Goal: Transaction & Acquisition: Purchase product/service

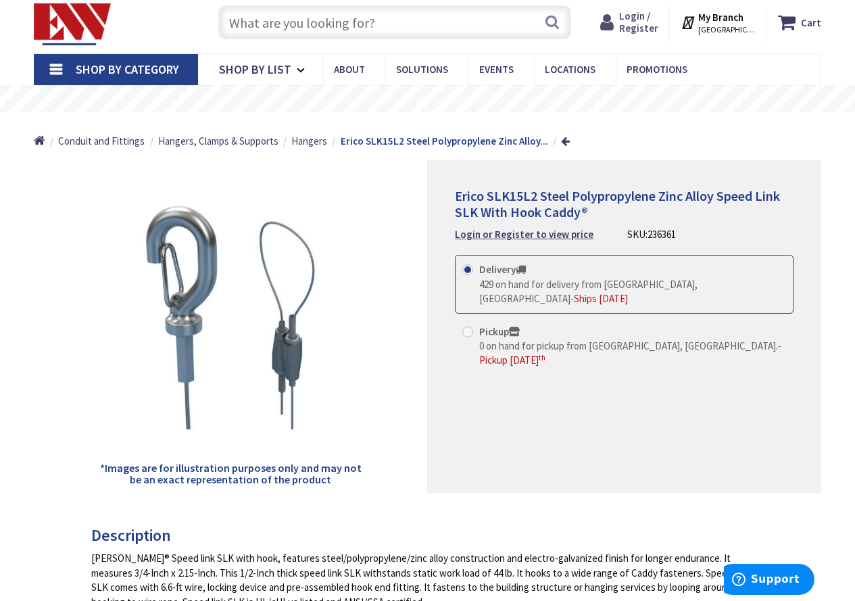
click at [649, 13] on span "Login / Register" at bounding box center [638, 21] width 39 height 25
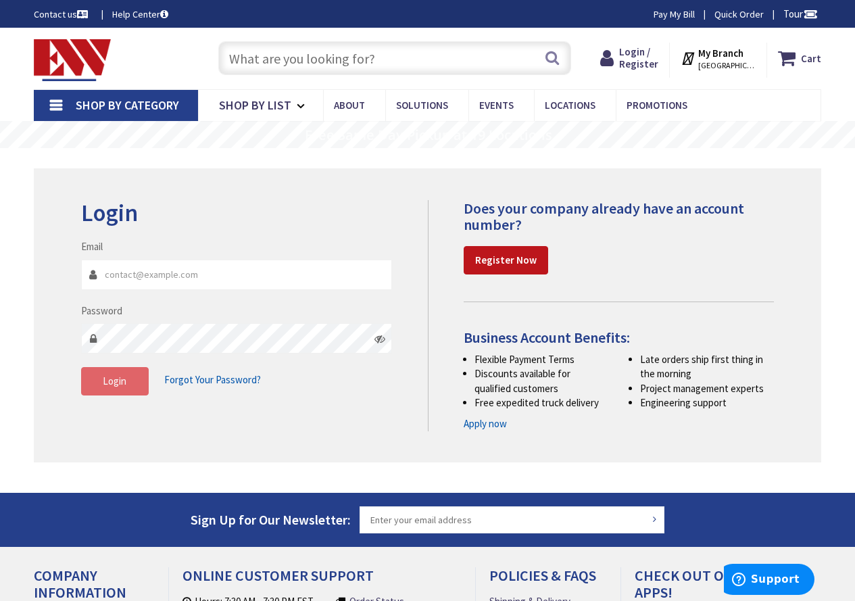
type input "wayne@bellelectricalcontractors.com"
click at [119, 385] on span "Login" at bounding box center [115, 380] width 24 height 13
